Goal: Information Seeking & Learning: Learn about a topic

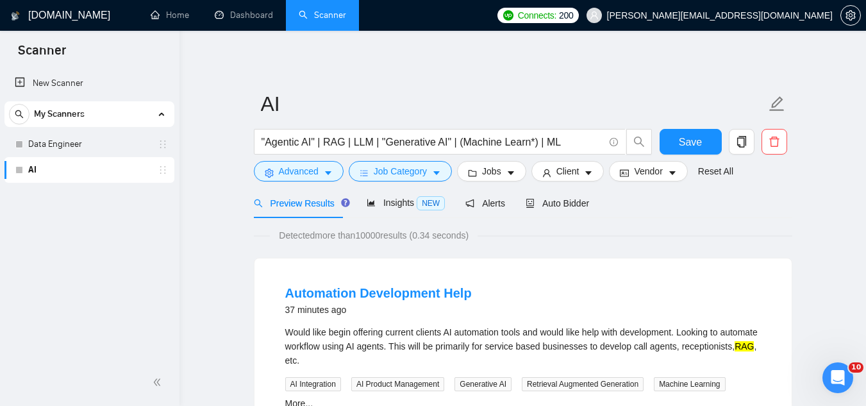
click at [370, 258] on div "Automation Development Help 37 minutes ago Would like begin offering current cl…" at bounding box center [523, 397] width 538 height 279
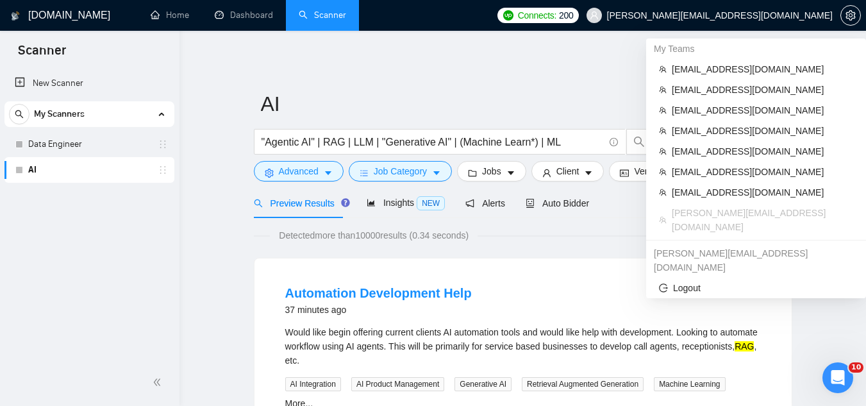
click at [769, 26] on span "[PERSON_NAME][EMAIL_ADDRESS][DOMAIN_NAME]" at bounding box center [709, 15] width 261 height 41
click at [677, 69] on span "[EMAIL_ADDRESS][DOMAIN_NAME]" at bounding box center [762, 69] width 181 height 14
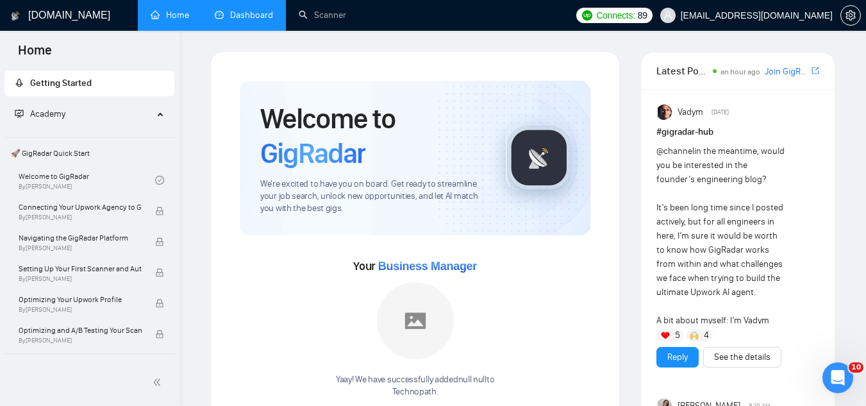
click at [257, 10] on link "Dashboard" at bounding box center [244, 15] width 58 height 11
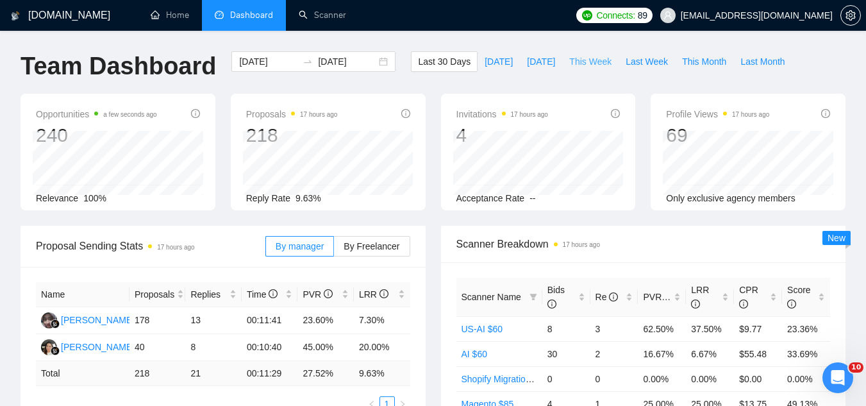
click at [570, 57] on span "This Week" at bounding box center [590, 61] width 42 height 14
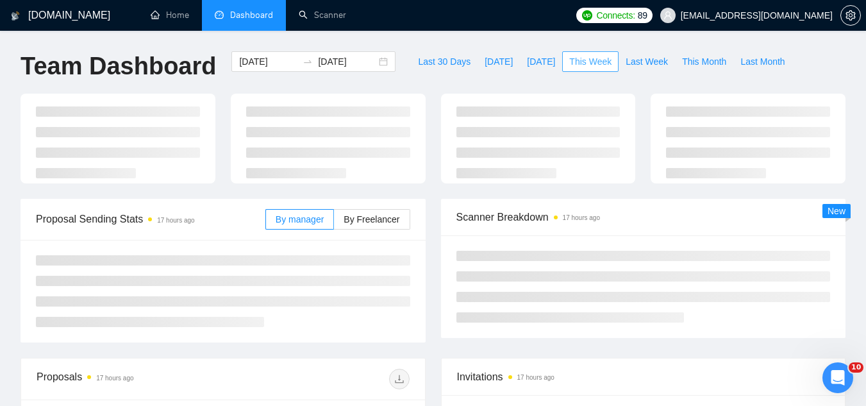
type input "[DATE]"
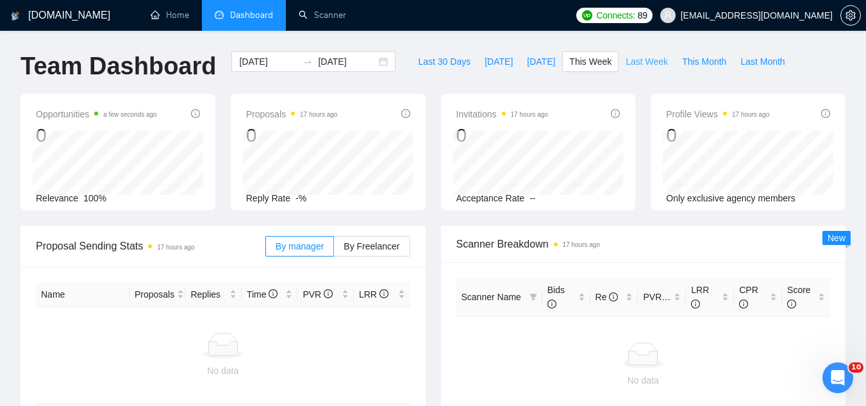
click at [625, 60] on span "Last Week" at bounding box center [646, 61] width 42 height 14
type input "[DATE]"
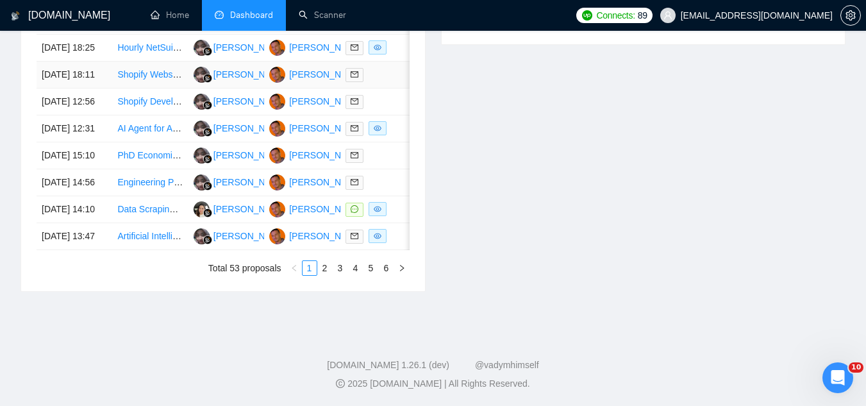
scroll to position [705, 0]
click at [139, 223] on td "Data Scraping & API Genius Needed! You must be a data scraping SUPER STAR!" at bounding box center [150, 209] width 76 height 27
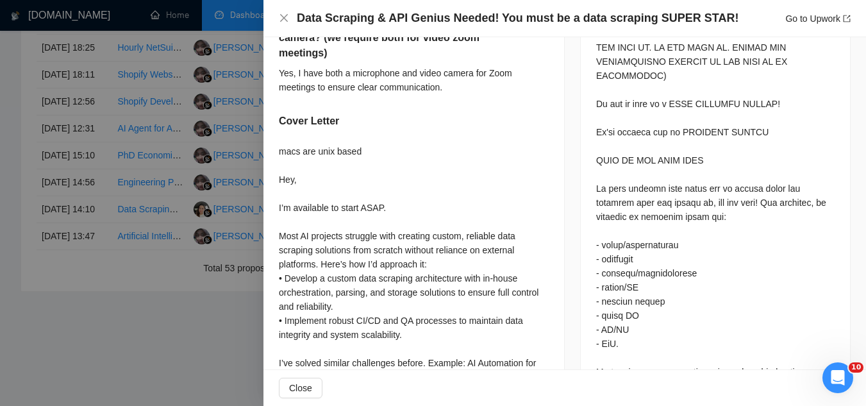
scroll to position [577, 0]
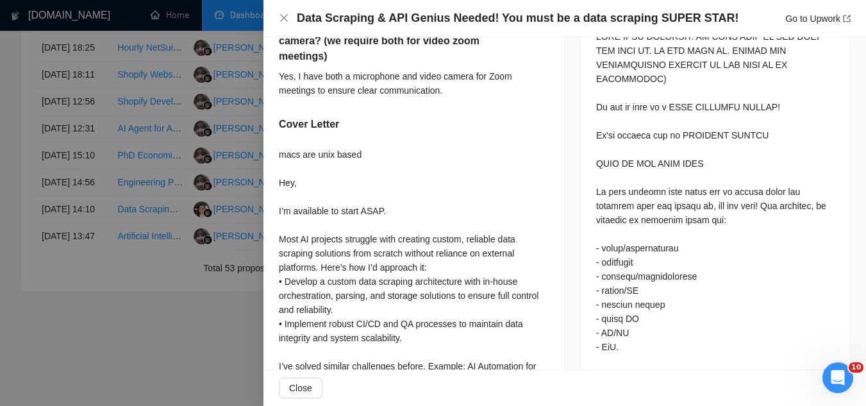
click at [179, 339] on div at bounding box center [433, 203] width 866 height 406
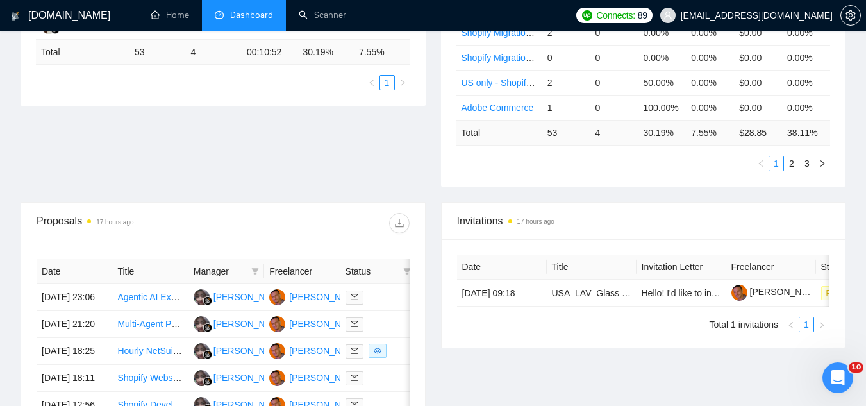
scroll to position [320, 0]
click at [150, 311] on td "Agentic AI Expert Needed for Business Process Automation" at bounding box center [150, 298] width 76 height 27
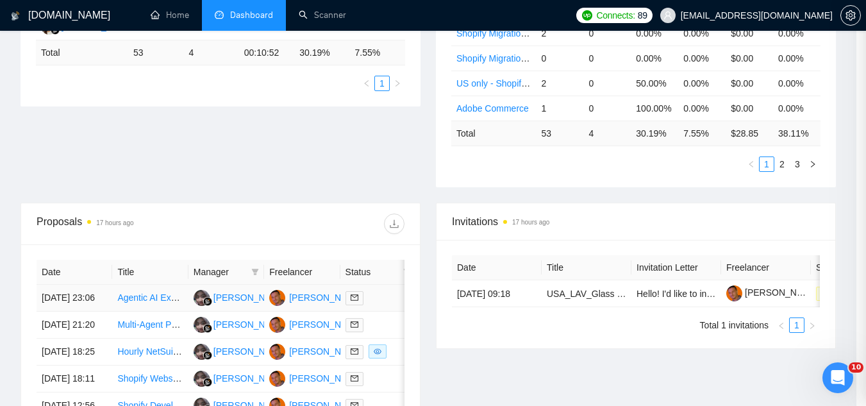
scroll to position [326, 0]
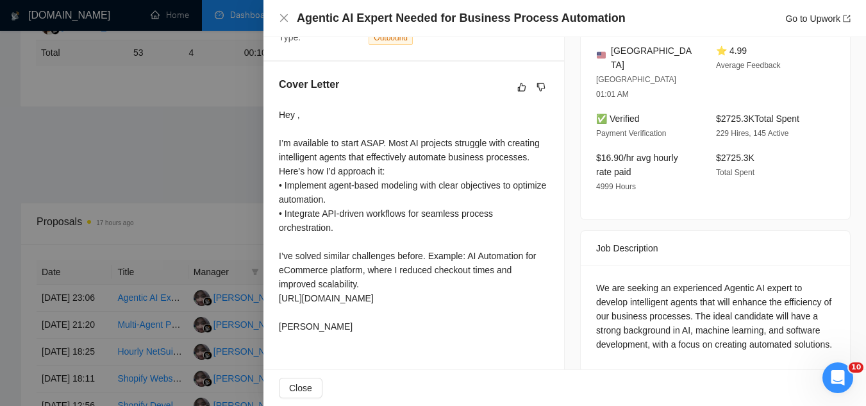
click at [217, 137] on div at bounding box center [433, 203] width 866 height 406
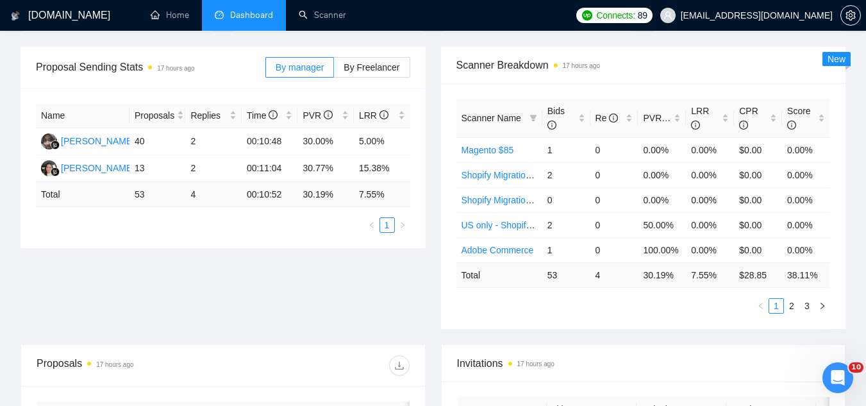
scroll to position [0, 0]
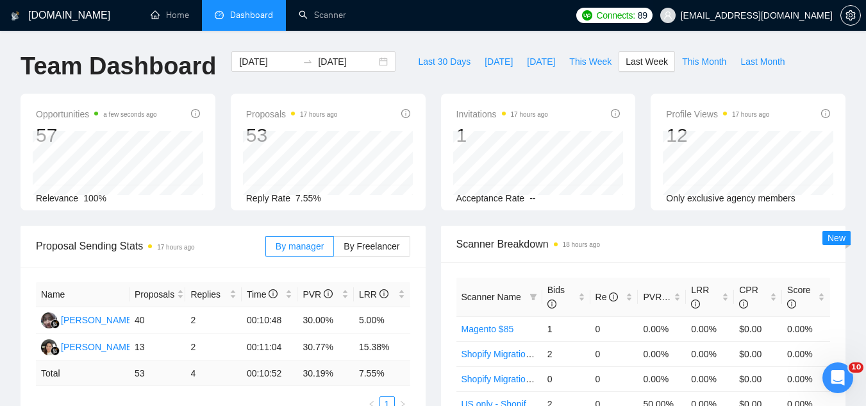
click at [785, 8] on span "[EMAIL_ADDRESS][DOMAIN_NAME]" at bounding box center [746, 15] width 188 height 41
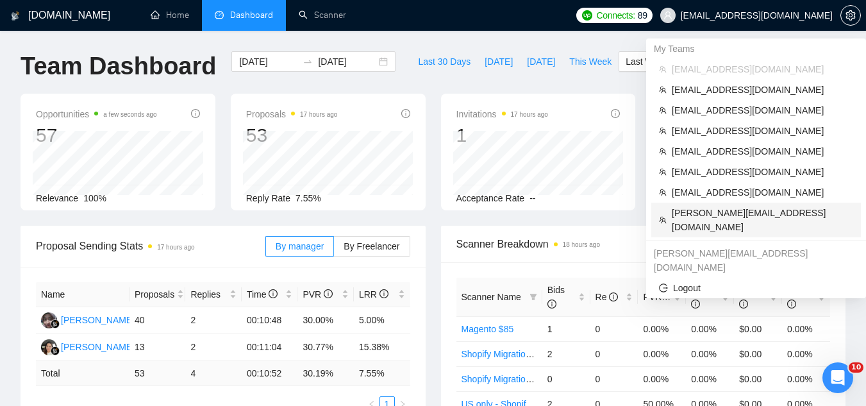
click at [756, 214] on span "[PERSON_NAME][EMAIL_ADDRESS][DOMAIN_NAME]" at bounding box center [762, 220] width 181 height 28
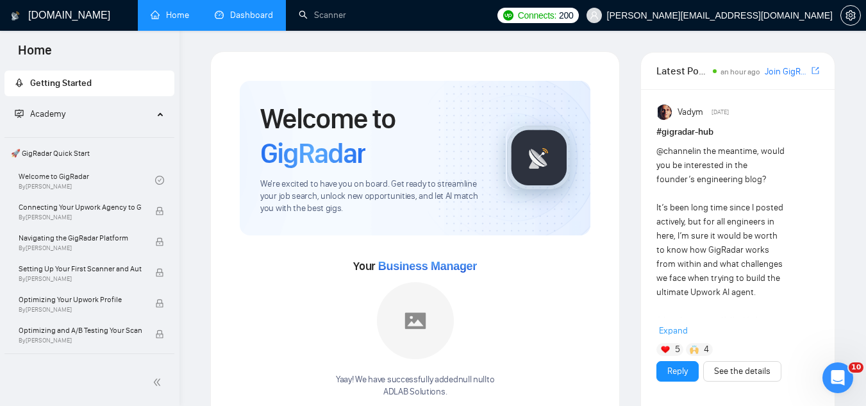
click at [238, 19] on link "Dashboard" at bounding box center [244, 15] width 58 height 11
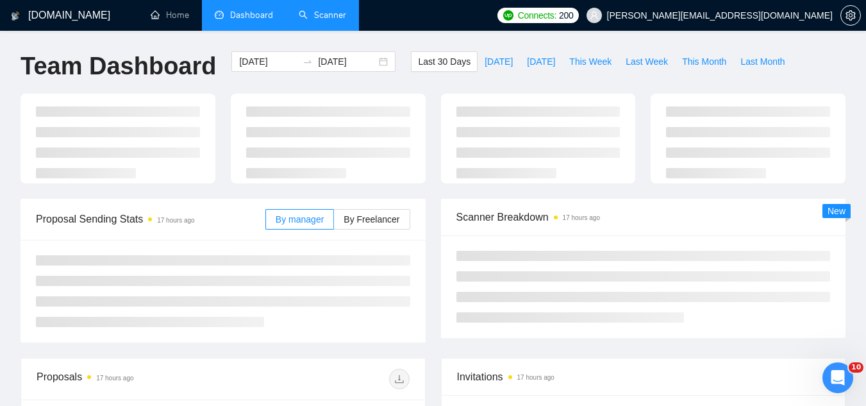
click at [331, 21] on link "Scanner" at bounding box center [322, 15] width 47 height 11
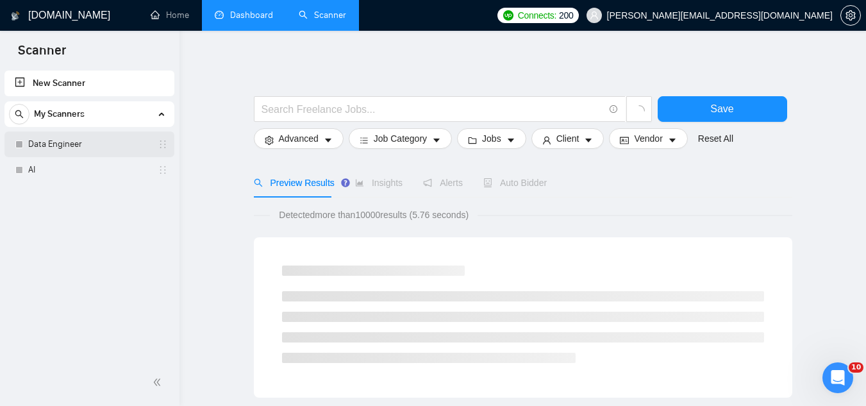
click at [101, 143] on link "Data Engineer" at bounding box center [89, 144] width 122 height 26
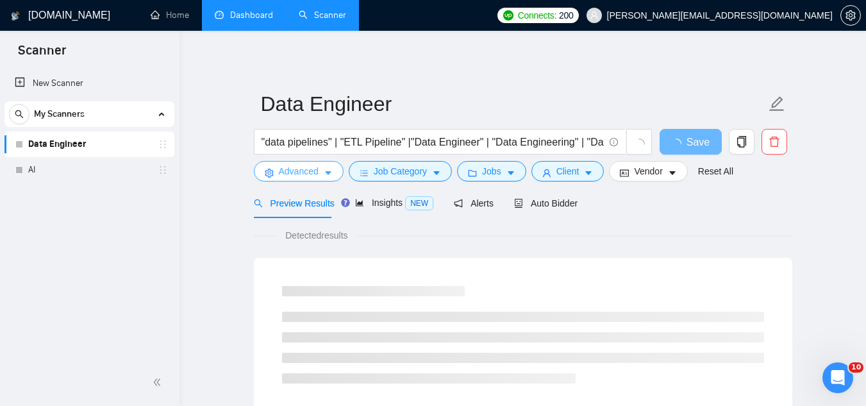
click at [297, 178] on span "Advanced" at bounding box center [299, 171] width 40 height 14
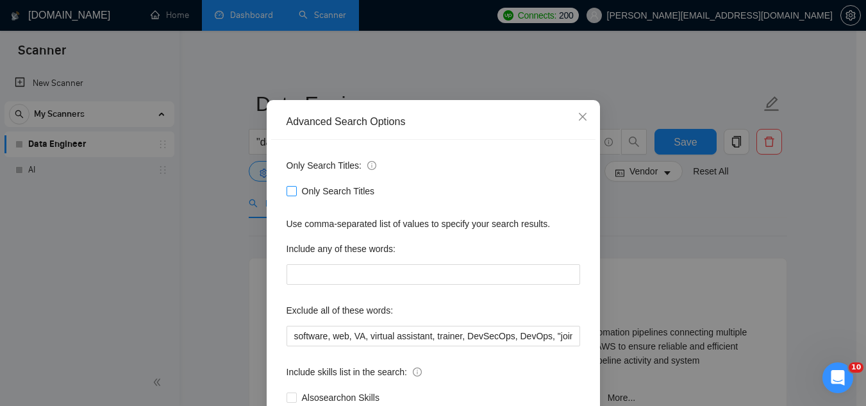
scroll to position [64, 0]
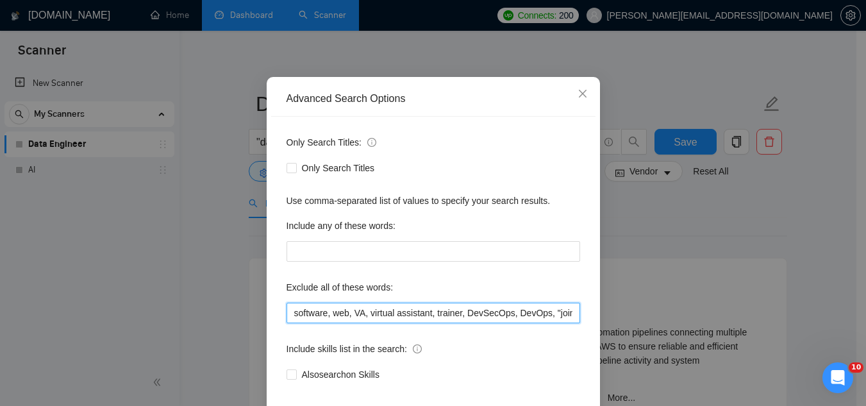
click at [478, 308] on input "software, web, VA, virtual assistant, trainer, DevSecOps, DevOps, "join our tea…" at bounding box center [433, 312] width 294 height 21
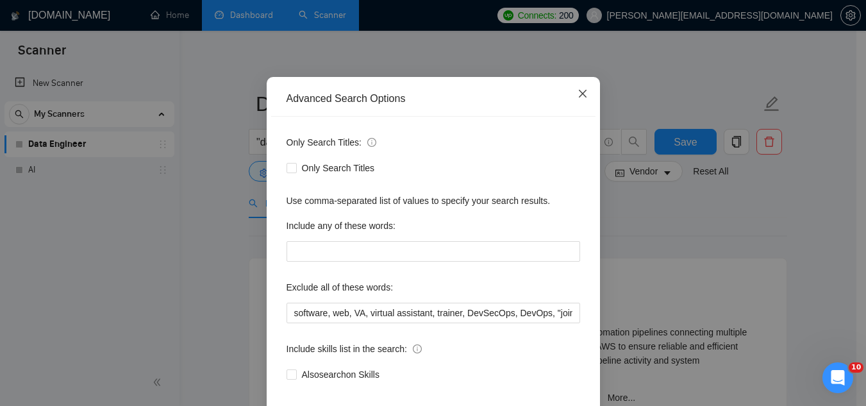
click at [579, 97] on icon "close" at bounding box center [582, 94] width 8 height 8
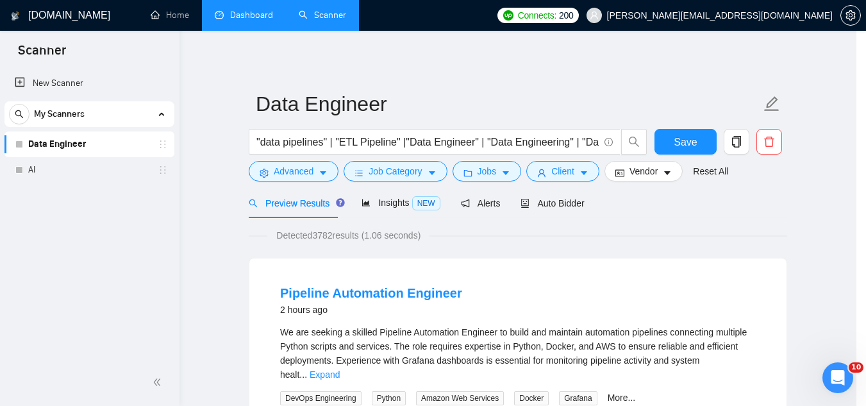
scroll to position [63, 0]
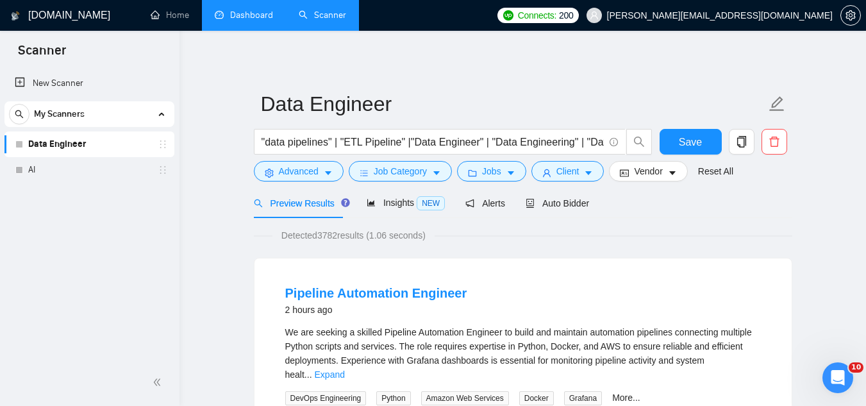
click at [743, 15] on span "[PERSON_NAME][EMAIL_ADDRESS][DOMAIN_NAME]" at bounding box center [720, 15] width 226 height 0
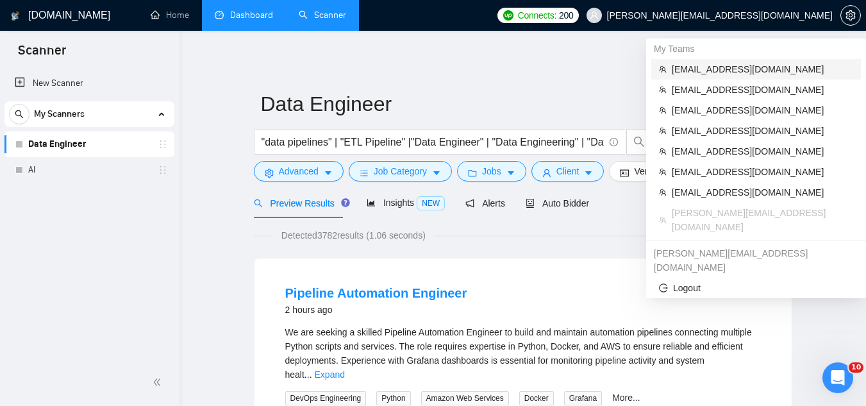
click at [745, 69] on span "[EMAIL_ADDRESS][DOMAIN_NAME]" at bounding box center [762, 69] width 181 height 14
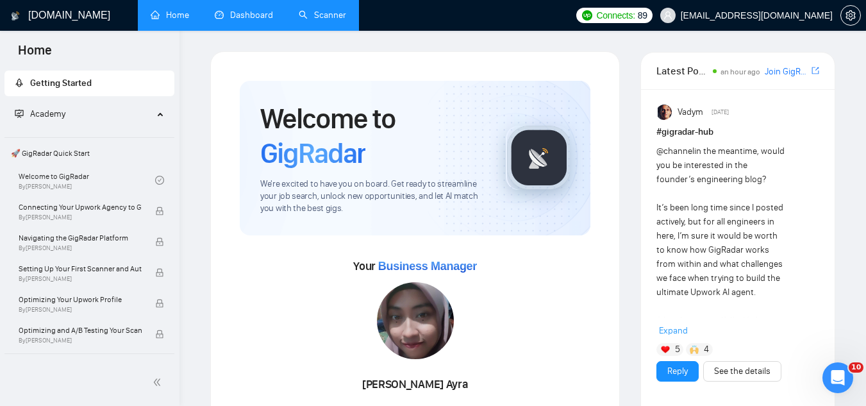
click at [267, 15] on link "Dashboard" at bounding box center [244, 15] width 58 height 11
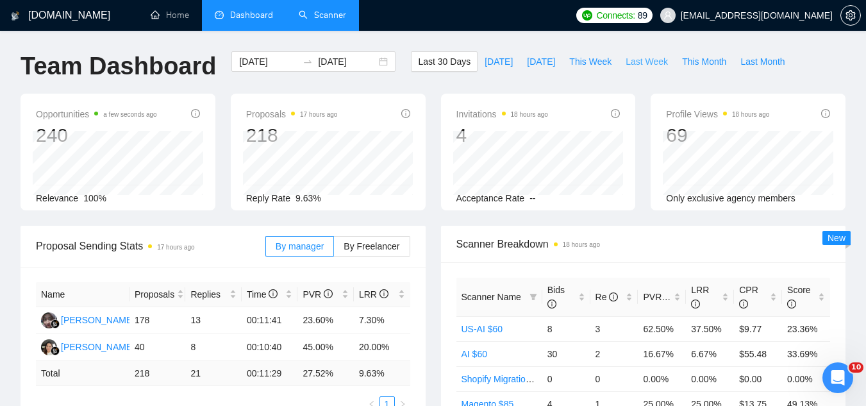
click at [625, 58] on span "Last Week" at bounding box center [646, 61] width 42 height 14
type input "[DATE]"
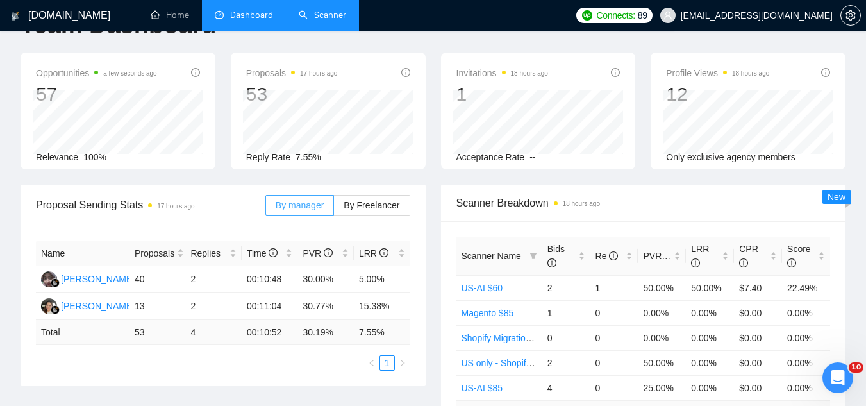
scroll to position [64, 0]
